Goal: Navigation & Orientation: Find specific page/section

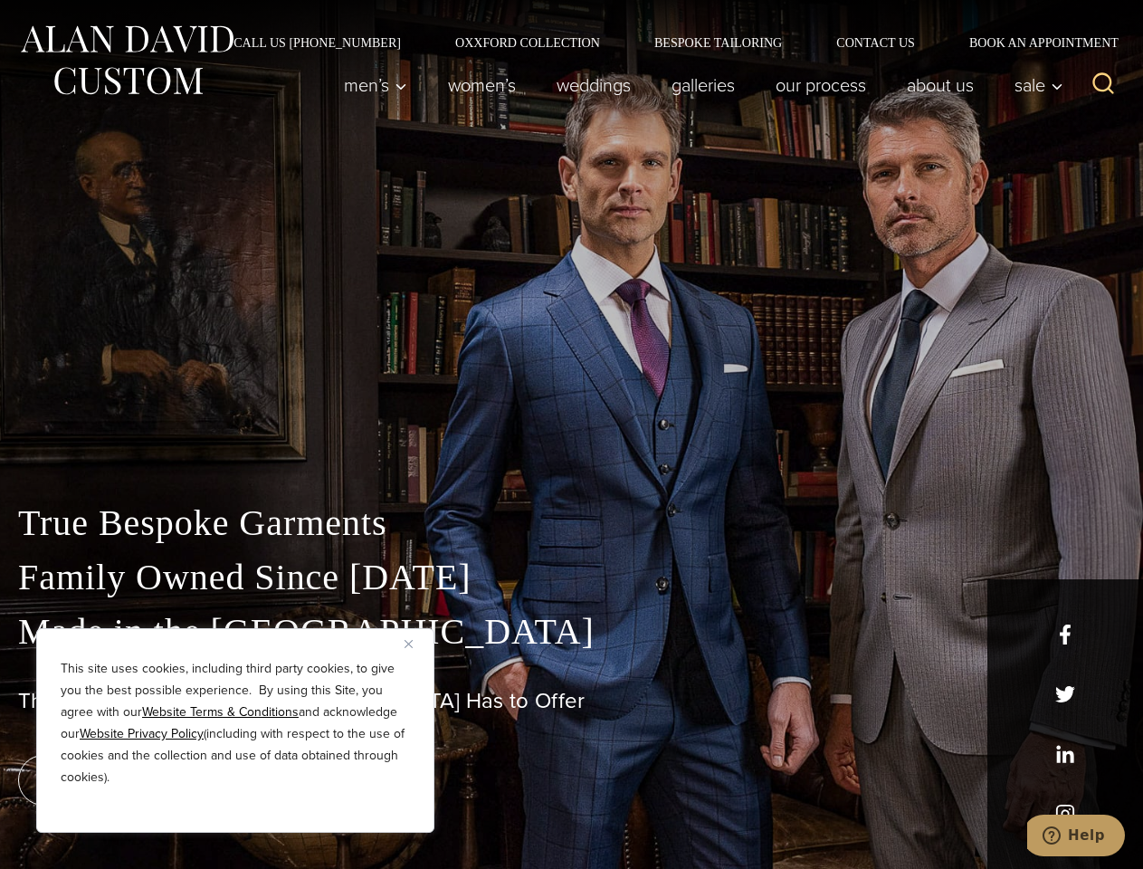
click at [571, 434] on div "True Bespoke Garments Family Owned Since [DATE] Made in [GEOGRAPHIC_DATA] The B…" at bounding box center [571, 636] width 1143 height 463
click at [415, 643] on button "Close" at bounding box center [415, 643] width 22 height 22
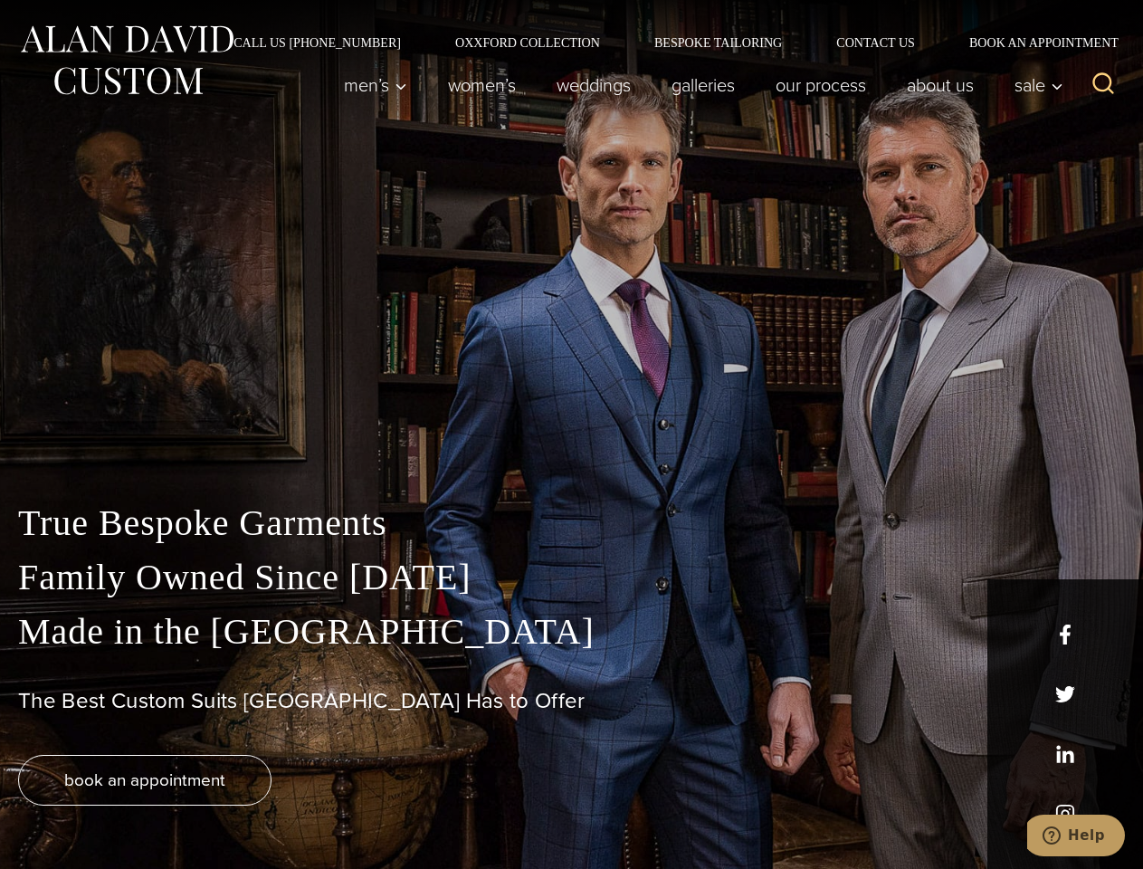
click at [235, 808] on div "True Bespoke Garments Family Owned Since [DATE] Made in [GEOGRAPHIC_DATA] The B…" at bounding box center [571, 682] width 1143 height 373
click at [1103, 85] on icon "Search" at bounding box center [1103, 84] width 26 height 26
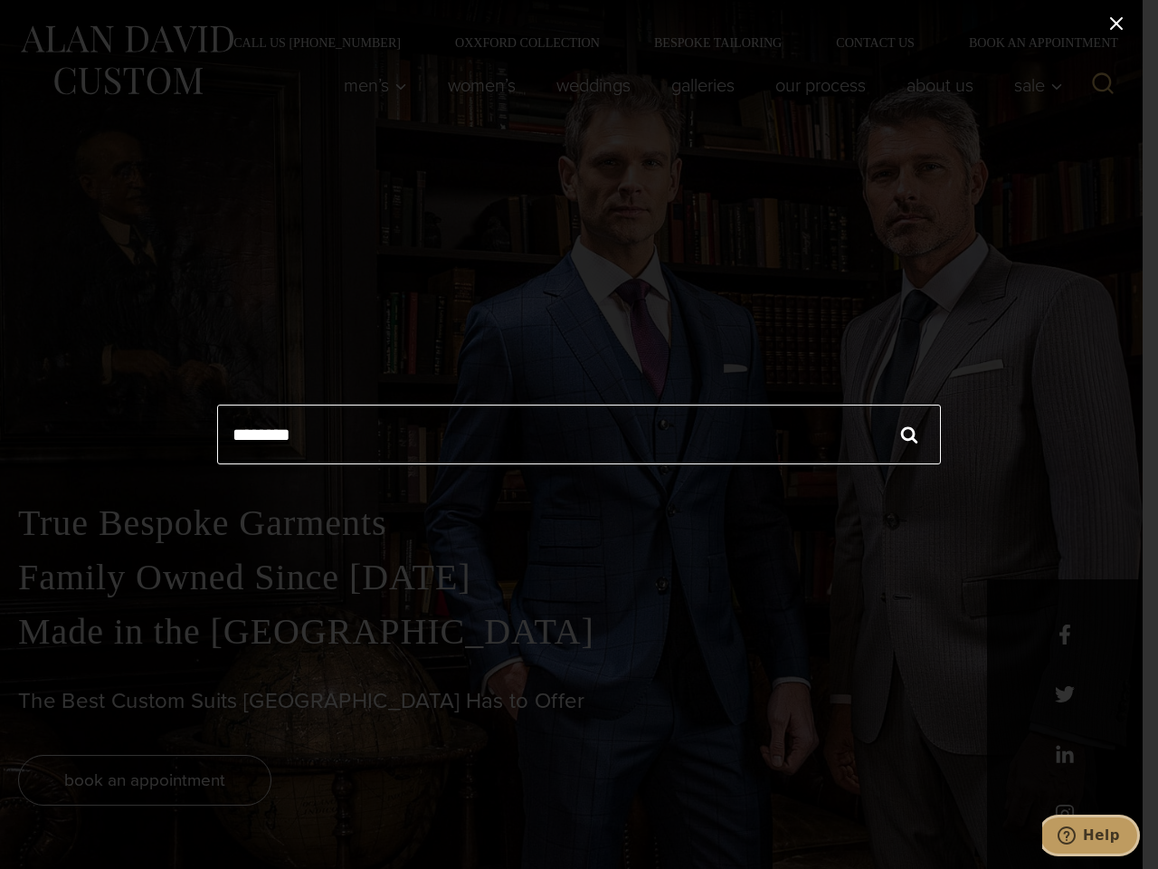
click at [1076, 835] on icon "Help" at bounding box center [1067, 835] width 18 height 18
